Goal: Register for event/course

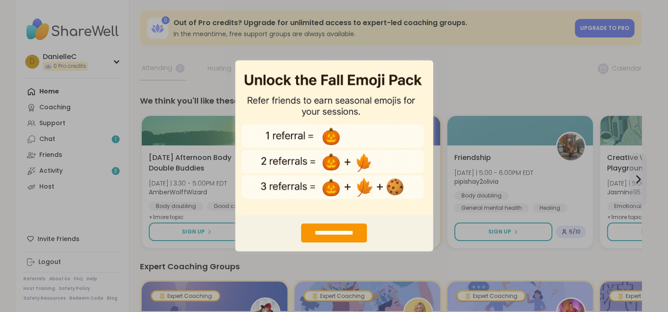
click at [440, 41] on div "**********" at bounding box center [334, 156] width 668 height 312
click at [443, 64] on div "**********" at bounding box center [334, 156] width 668 height 312
click at [338, 235] on div "**********" at bounding box center [334, 233] width 66 height 19
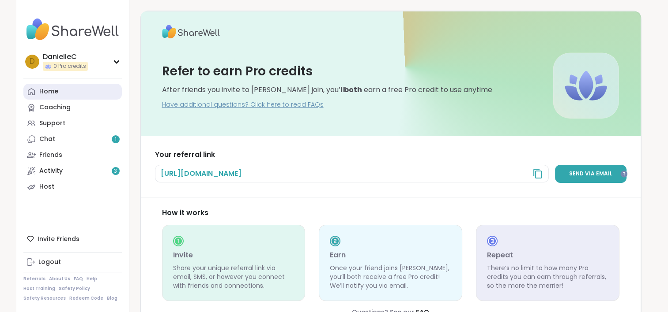
click at [58, 96] on link "Home" at bounding box center [72, 92] width 98 height 16
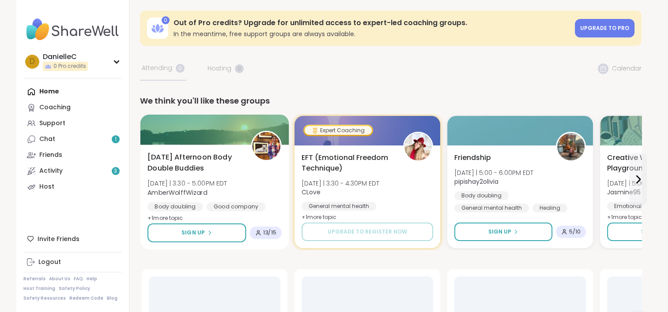
scroll to position [44, 0]
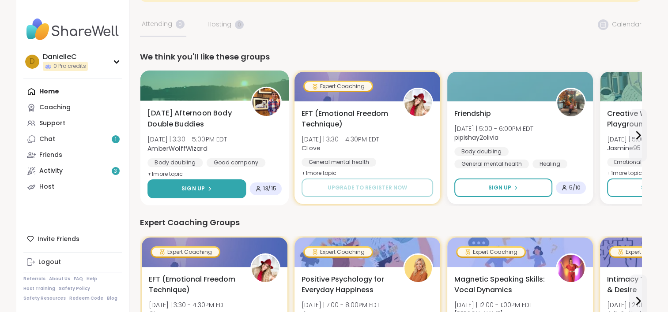
click at [191, 188] on span "Sign Up" at bounding box center [192, 189] width 23 height 8
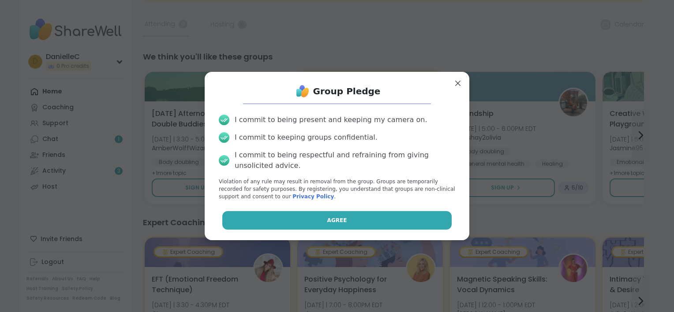
click at [314, 222] on button "Agree" at bounding box center [337, 220] width 230 height 19
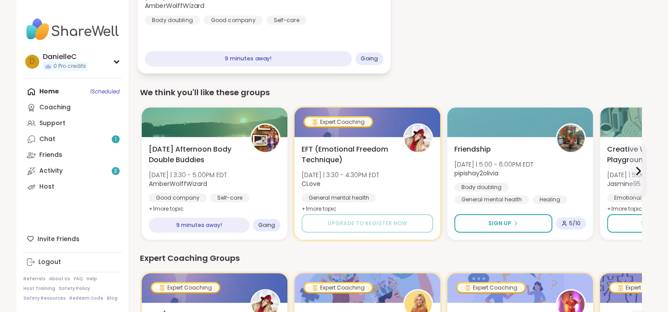
scroll to position [177, 0]
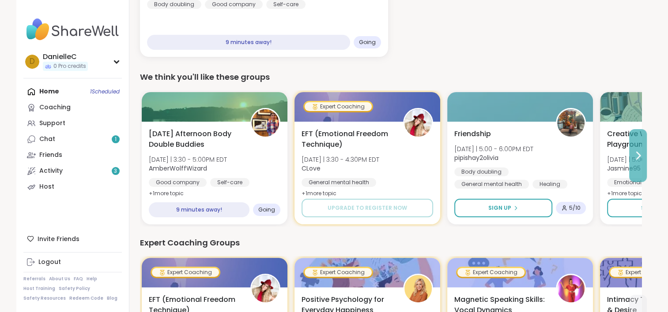
click at [639, 155] on icon at bounding box center [638, 155] width 4 height 7
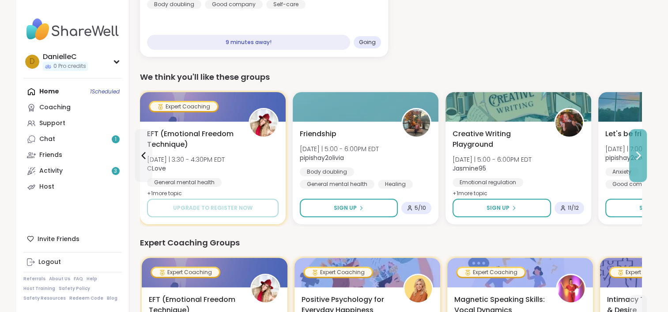
click at [634, 157] on icon at bounding box center [637, 156] width 11 height 11
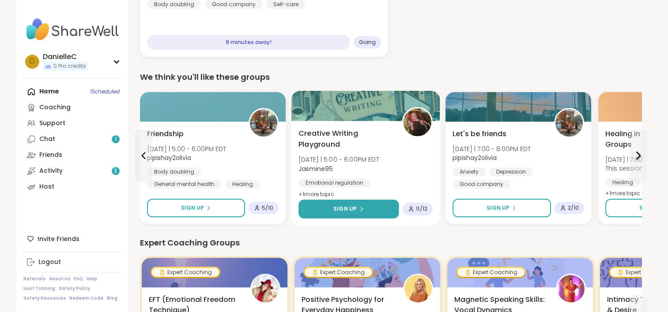
click at [352, 206] on span "Sign Up" at bounding box center [344, 209] width 23 height 8
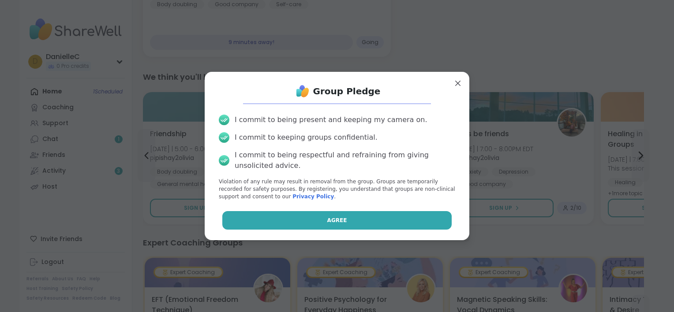
click at [344, 218] on button "Agree" at bounding box center [337, 220] width 230 height 19
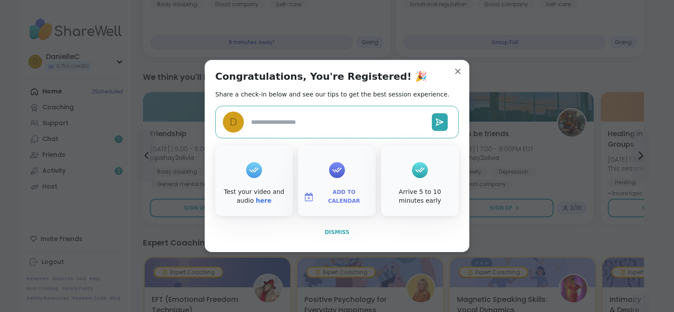
click at [350, 230] on button "Dismiss" at bounding box center [337, 232] width 244 height 19
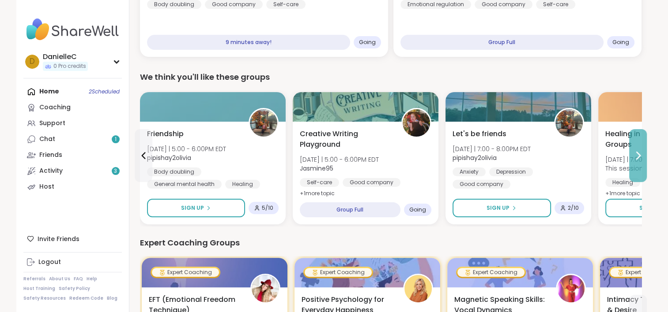
click at [636, 163] on button at bounding box center [638, 155] width 18 height 53
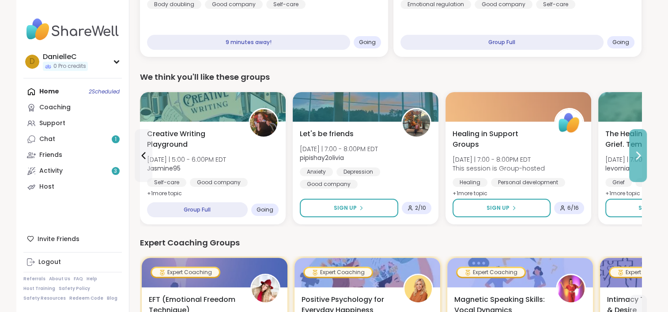
click at [633, 165] on button at bounding box center [638, 155] width 18 height 53
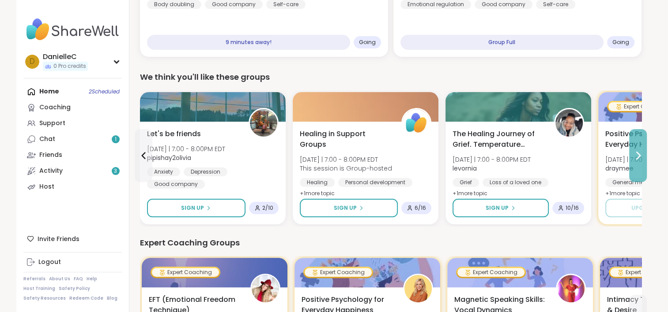
click at [632, 165] on button at bounding box center [638, 155] width 18 height 53
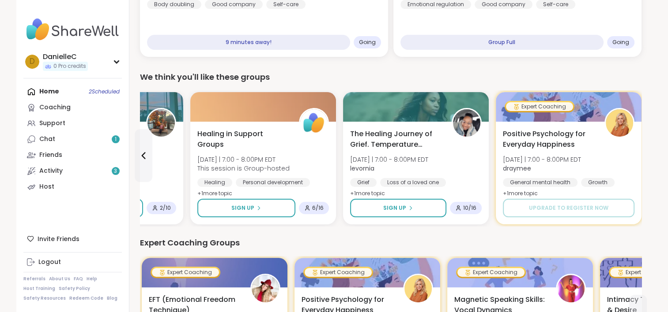
click at [632, 165] on div "Positive Psychology for Everyday Happiness Wed 10/8 | 7:00 - 8:00PM EDT draymee…" at bounding box center [569, 164] width 132 height 71
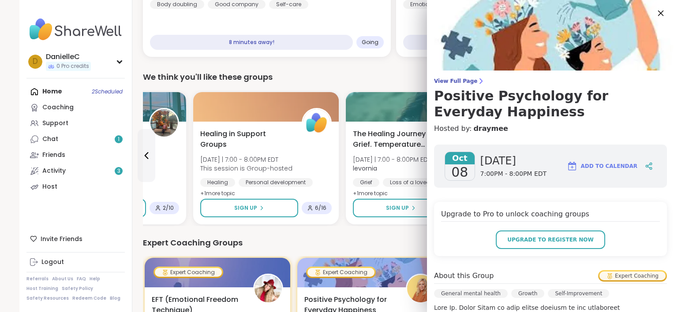
click at [655, 14] on icon at bounding box center [660, 13] width 11 height 11
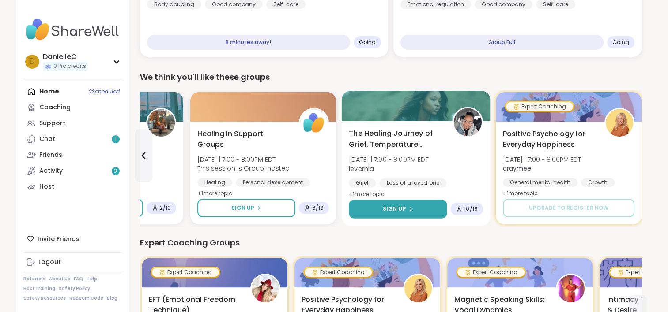
click at [408, 207] on icon at bounding box center [409, 209] width 5 height 5
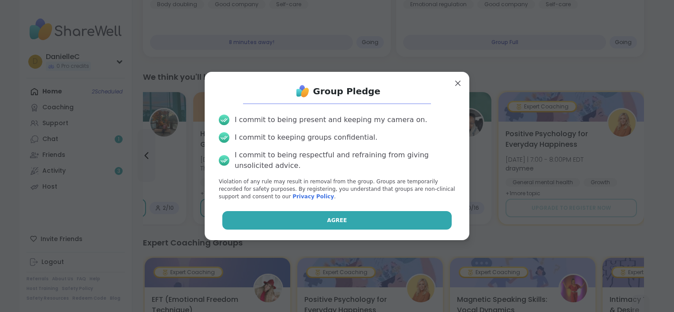
click at [361, 222] on button "Agree" at bounding box center [337, 220] width 230 height 19
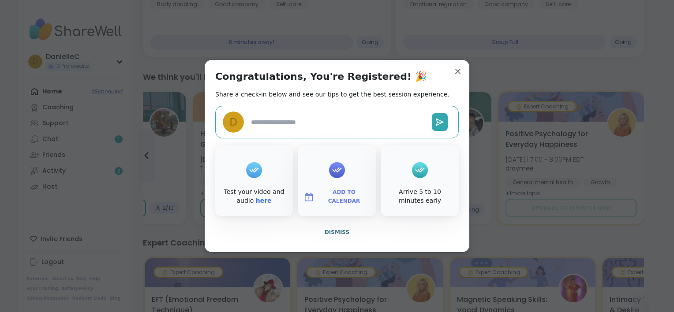
type textarea "*"
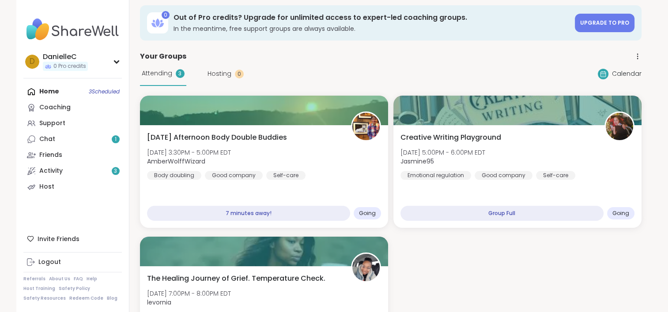
scroll to position [0, 0]
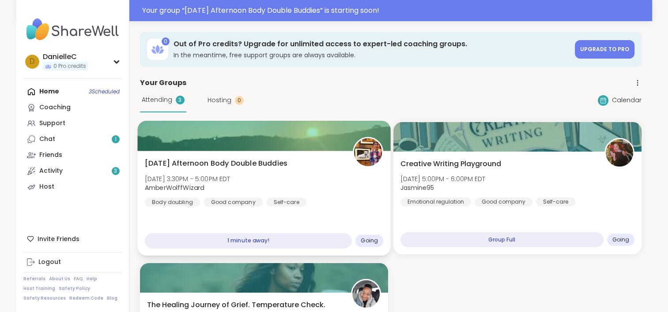
click at [271, 164] on span "[DATE] Afternoon Body Double Buddies" at bounding box center [215, 163] width 143 height 11
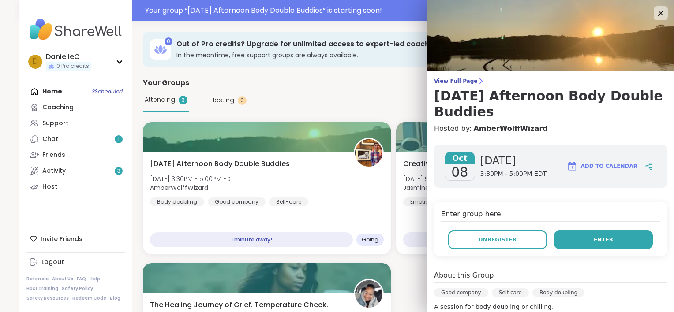
click at [601, 240] on button "Enter" at bounding box center [603, 240] width 99 height 19
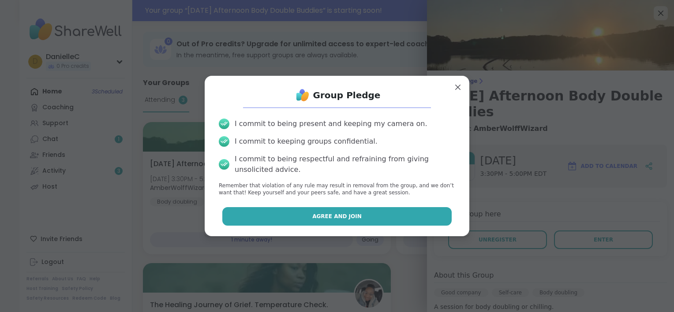
click at [341, 222] on button "Agree and Join" at bounding box center [337, 216] width 230 height 19
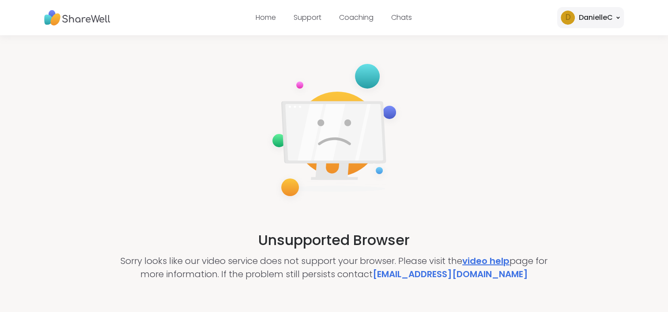
click at [481, 260] on link "video help" at bounding box center [485, 261] width 47 height 12
